Goal: Task Accomplishment & Management: Use online tool/utility

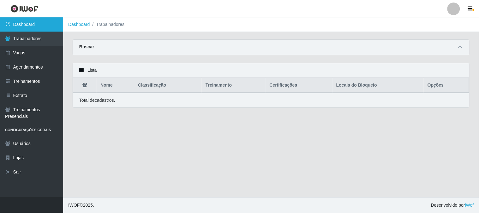
click at [38, 22] on link "Dashboard" at bounding box center [31, 24] width 63 height 14
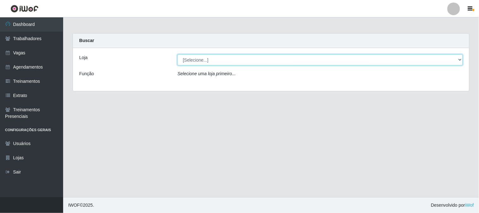
drag, startPoint x: 235, startPoint y: 61, endPoint x: 234, endPoint y: 64, distance: 3.3
click at [235, 61] on select "[Selecione...] Sapore D'italia" at bounding box center [319, 59] width 285 height 11
select select "266"
click at [177, 54] on select "[Selecione...] Sapore D'italia" at bounding box center [319, 59] width 285 height 11
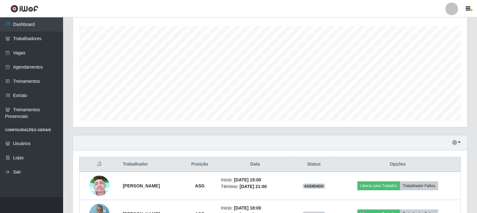
scroll to position [150, 0]
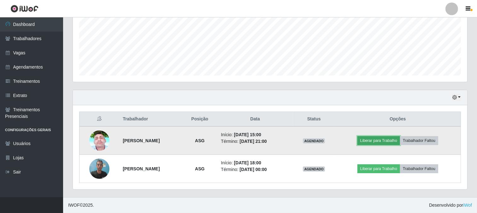
click at [389, 142] on button "Liberar para Trabalho" at bounding box center [379, 140] width 43 height 9
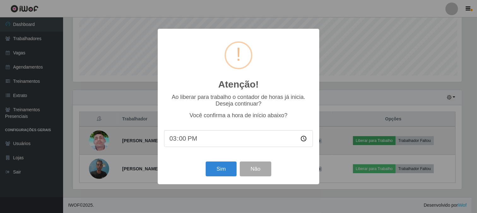
scroll to position [131, 390]
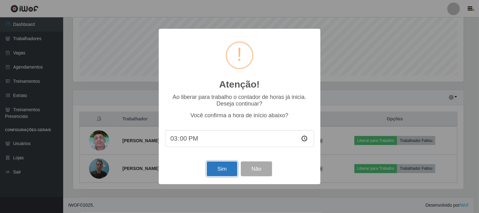
click at [215, 172] on button "Sim" at bounding box center [222, 168] width 31 height 15
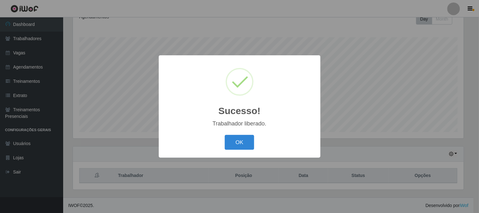
click at [240, 143] on button "OK" at bounding box center [239, 142] width 29 height 15
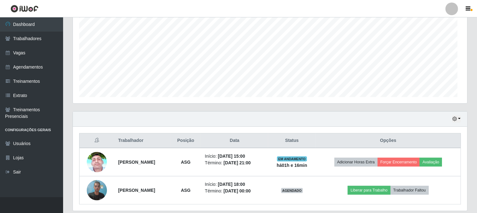
scroll to position [150, 0]
